Goal: Information Seeking & Learning: Learn about a topic

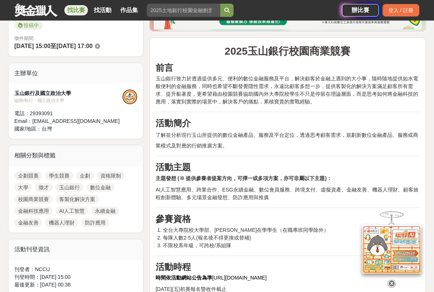
scroll to position [211, 0]
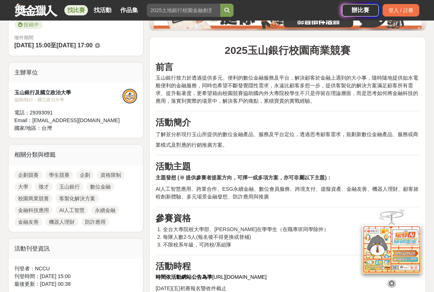
click at [127, 12] on link "作品集" at bounding box center [129, 10] width 24 height 10
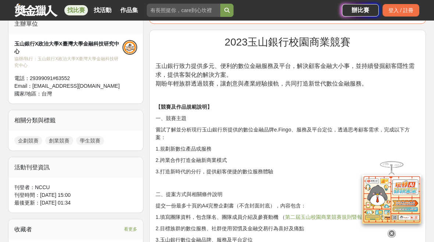
scroll to position [259, 0]
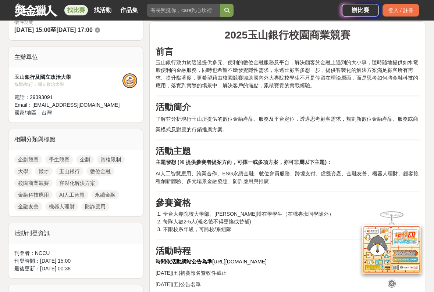
scroll to position [227, 0]
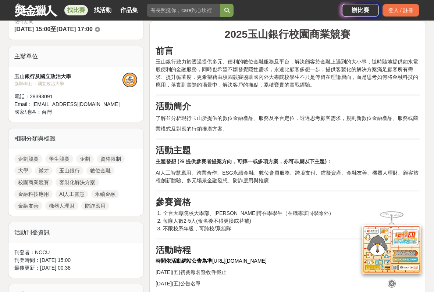
click at [393, 242] on icon at bounding box center [391, 284] width 8 height 8
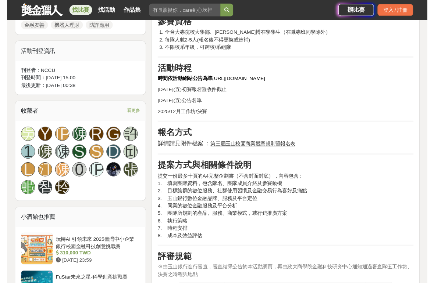
scroll to position [406, 0]
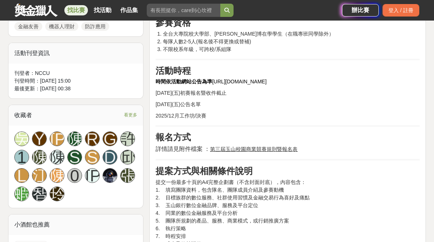
click at [124, 118] on span "看更多" at bounding box center [130, 115] width 13 height 8
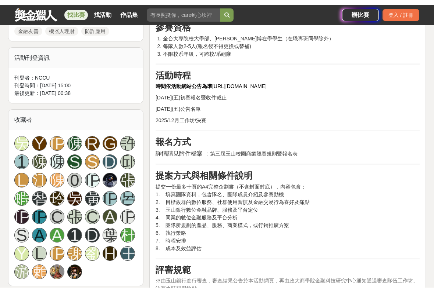
scroll to position [404, 0]
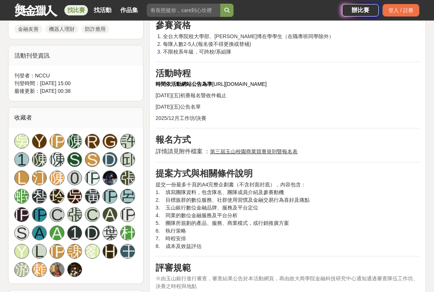
click at [27, 143] on div "吳" at bounding box center [21, 141] width 15 height 15
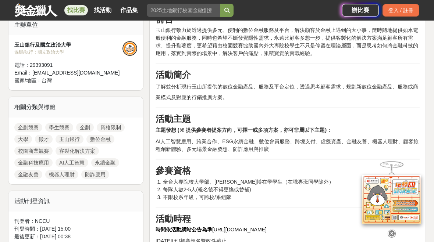
scroll to position [258, 0]
